Goal: Navigation & Orientation: Find specific page/section

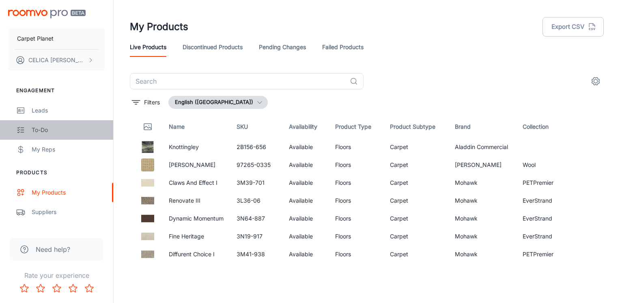
click at [36, 132] on div "To-do" at bounding box center [68, 129] width 73 height 9
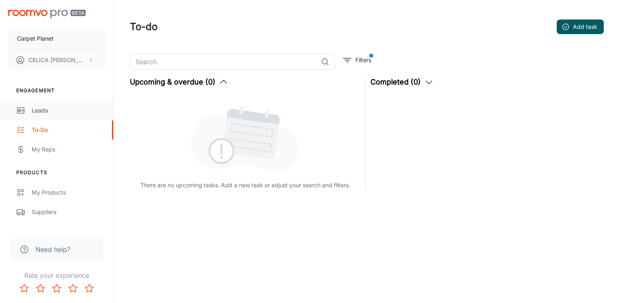
click at [41, 110] on div "Leads" at bounding box center [68, 110] width 73 height 9
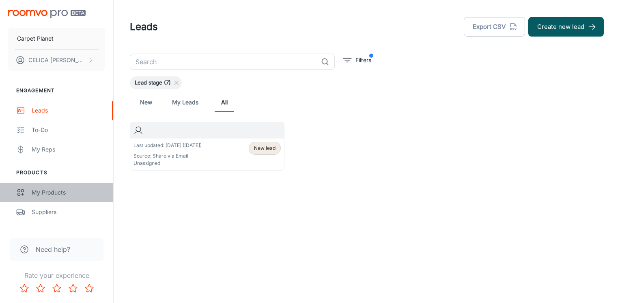
click at [42, 192] on div "My Products" at bounding box center [68, 192] width 73 height 9
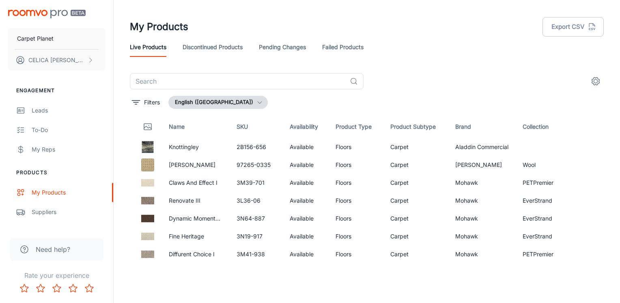
click at [413, 61] on header "My Products Export CSV Live Products Discontinued Products Pending Changes Fail…" at bounding box center [366, 36] width 493 height 73
click at [29, 41] on p "Carpet Planet" at bounding box center [35, 38] width 37 height 9
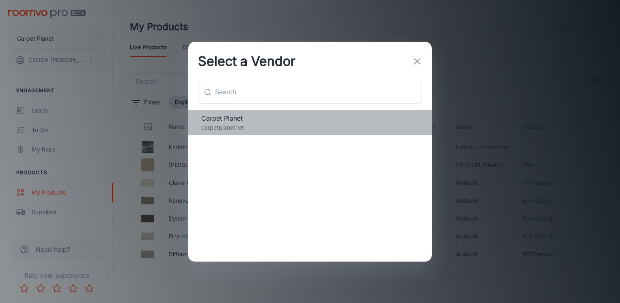
click at [226, 125] on p "carpetplanetnet" at bounding box center [309, 127] width 217 height 9
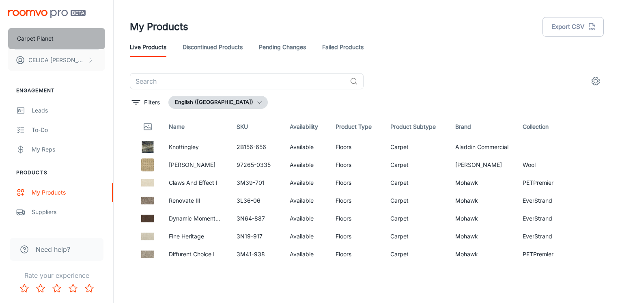
click at [32, 41] on p "Carpet Planet" at bounding box center [35, 38] width 37 height 9
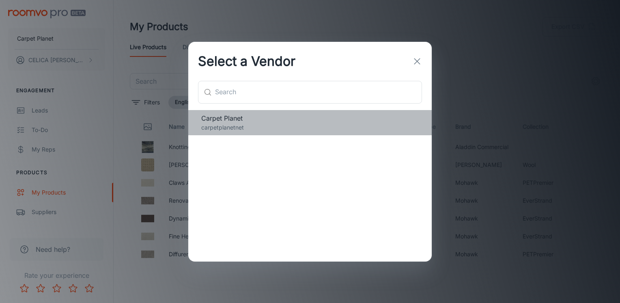
click at [214, 125] on p "carpetplanetnet" at bounding box center [309, 127] width 217 height 9
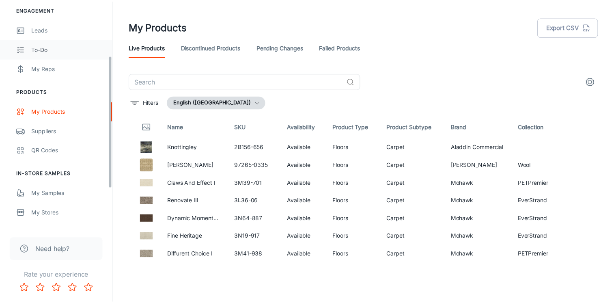
scroll to position [161, 0]
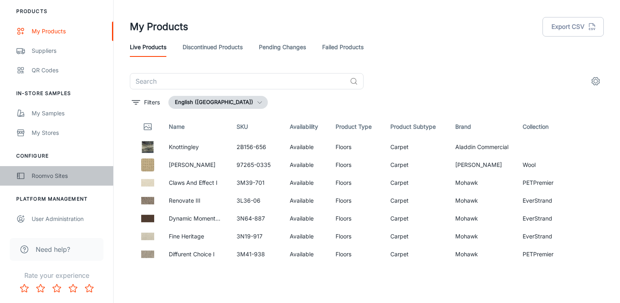
click at [44, 175] on div "Roomvo Sites" at bounding box center [68, 175] width 73 height 9
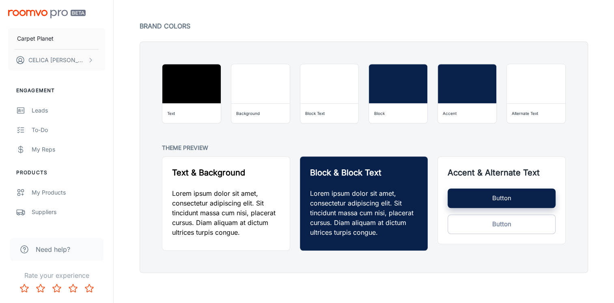
scroll to position [616, 0]
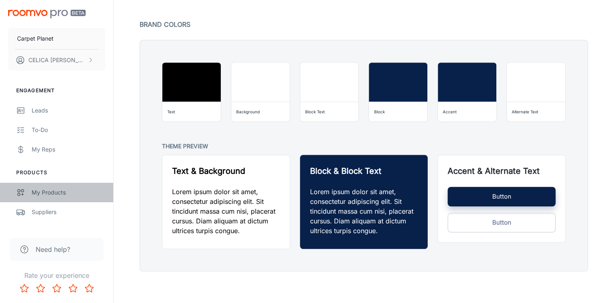
click at [54, 190] on div "My Products" at bounding box center [68, 192] width 73 height 9
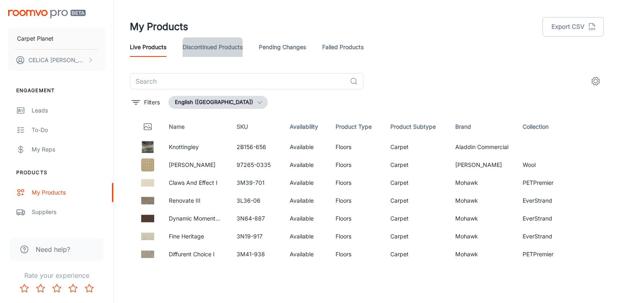
click at [220, 47] on link "Discontinued Products" at bounding box center [213, 46] width 60 height 19
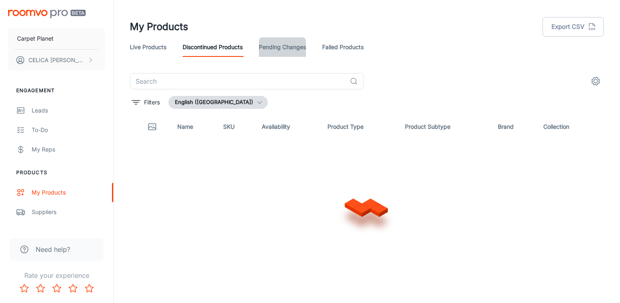
click at [286, 48] on link "Pending Changes" at bounding box center [282, 46] width 47 height 19
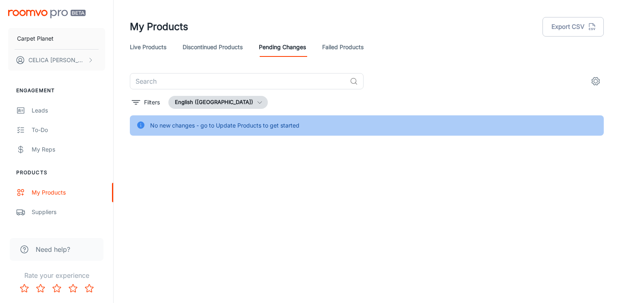
click at [339, 48] on link "Failed Products" at bounding box center [342, 46] width 41 height 19
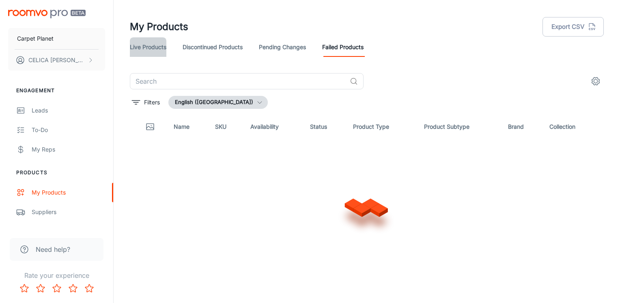
click at [146, 48] on link "Live Products" at bounding box center [148, 46] width 37 height 19
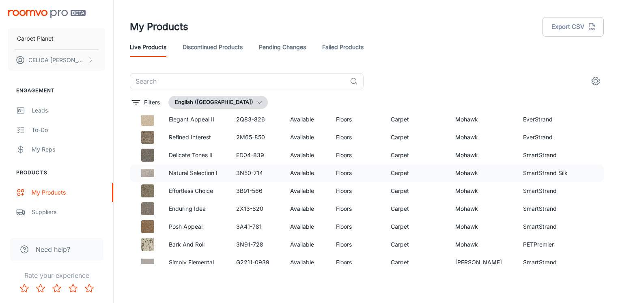
scroll to position [2159, 0]
